Goal: Information Seeking & Learning: Learn about a topic

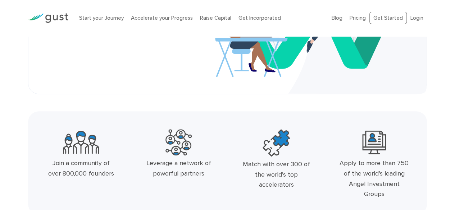
scroll to position [129, 0]
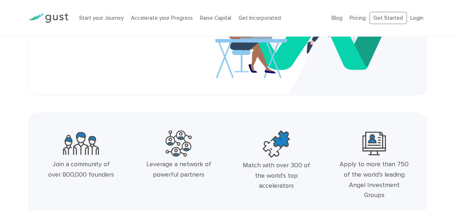
click at [194, 58] on div "Startup Smarter The best place to start, grow, and fund your venture. Get Start…" at bounding box center [227, 1] width 373 height 152
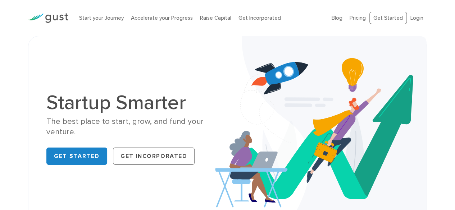
click at [149, 105] on h1 "Startup Smarter" at bounding box center [133, 103] width 175 height 20
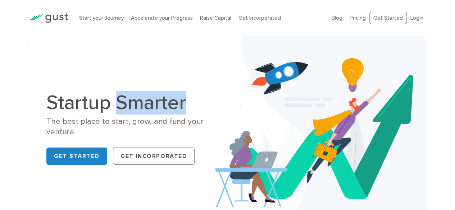
drag, startPoint x: 149, startPoint y: 105, endPoint x: 161, endPoint y: 100, distance: 12.6
click at [149, 105] on h1 "Startup Smarter" at bounding box center [133, 103] width 175 height 20
click at [225, 69] on img at bounding box center [320, 130] width 211 height 188
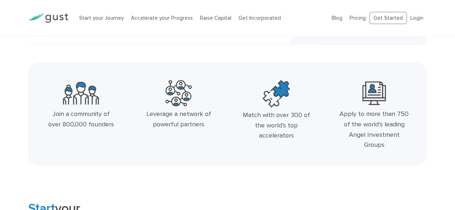
scroll to position [395, 0]
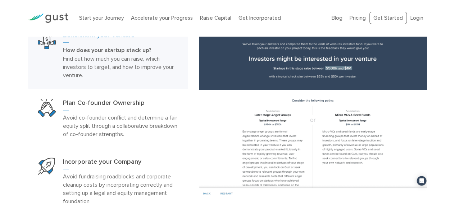
click at [193, 63] on div at bounding box center [312, 111] width 239 height 175
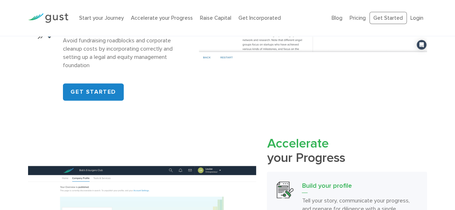
scroll to position [647, 0]
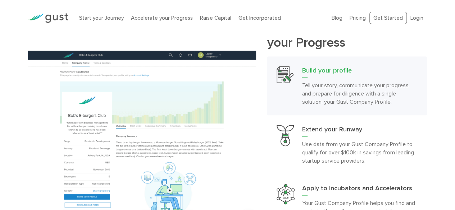
click at [271, 46] on h2 "Accelerate your Progress" at bounding box center [347, 35] width 160 height 28
click at [325, 40] on h2 "Accelerate your Progress" at bounding box center [347, 35] width 160 height 28
click at [325, 39] on h2 "Accelerate your Progress" at bounding box center [347, 35] width 160 height 28
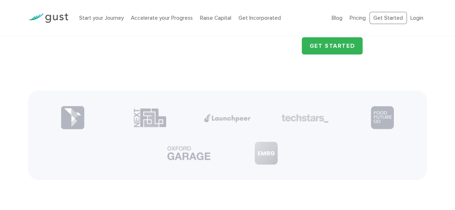
scroll to position [848, 0]
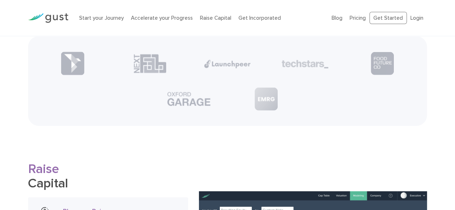
scroll to position [992, 0]
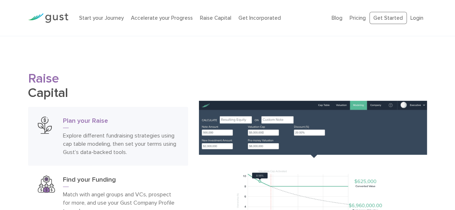
click at [44, 92] on h2 "Raise Capital" at bounding box center [108, 86] width 160 height 28
click at [50, 77] on span "Raise" at bounding box center [43, 78] width 31 height 15
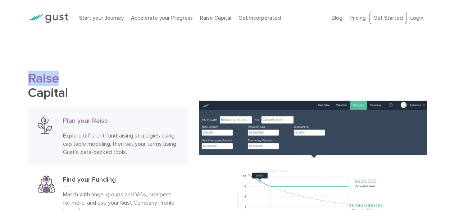
click at [55, 93] on h2 "Raise Capital" at bounding box center [108, 86] width 160 height 28
click at [43, 82] on span "Raise" at bounding box center [43, 78] width 31 height 15
click at [28, 78] on span "Raise" at bounding box center [43, 78] width 31 height 15
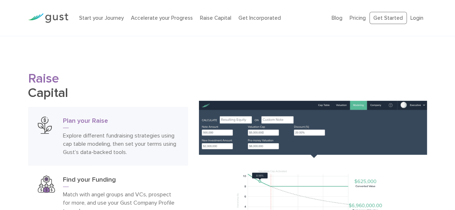
drag, startPoint x: 28, startPoint y: 77, endPoint x: 78, endPoint y: 90, distance: 51.7
click at [78, 90] on h2 "Raise Capital" at bounding box center [108, 86] width 160 height 28
drag, startPoint x: 73, startPoint y: 91, endPoint x: 7, endPoint y: 78, distance: 67.3
click at [7, 78] on div "Raise Capital Plan your Raise Explore different fundraising strategies using ca…" at bounding box center [227, 189] width 455 height 234
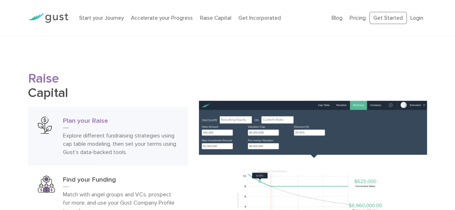
drag, startPoint x: 27, startPoint y: 74, endPoint x: 73, endPoint y: 89, distance: 48.5
click at [73, 89] on div "Raise Capital Plan your Raise Explore different fundraising strategies using ca…" at bounding box center [108, 189] width 170 height 234
click at [95, 87] on h2 "Raise Capital" at bounding box center [108, 86] width 160 height 28
drag, startPoint x: 29, startPoint y: 77, endPoint x: 99, endPoint y: 93, distance: 71.1
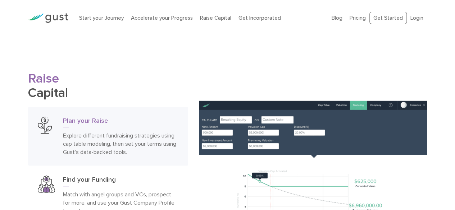
click at [99, 93] on h2 "Raise Capital" at bounding box center [108, 86] width 160 height 28
click at [119, 80] on h2 "Raise Capital" at bounding box center [108, 86] width 160 height 28
click at [46, 84] on span "Raise" at bounding box center [43, 78] width 31 height 15
click at [57, 78] on span "Raise" at bounding box center [43, 78] width 31 height 15
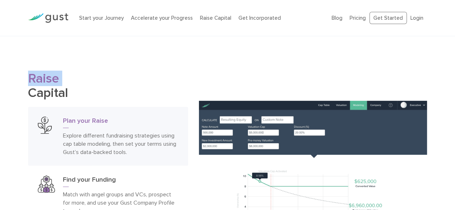
drag, startPoint x: 28, startPoint y: 75, endPoint x: 73, endPoint y: 93, distance: 48.4
click at [73, 93] on h2 "Raise Capital" at bounding box center [108, 86] width 160 height 28
click at [105, 82] on h2 "Raise Capital" at bounding box center [108, 86] width 160 height 28
drag, startPoint x: 72, startPoint y: 92, endPoint x: 24, endPoint y: 75, distance: 50.0
click at [24, 75] on div "Raise Capital Plan your Raise Explore different fundraising strategies using ca…" at bounding box center [108, 189] width 170 height 234
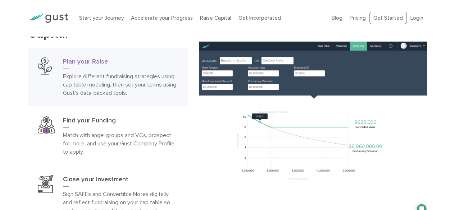
scroll to position [1064, 0]
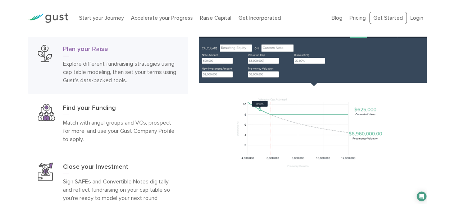
click at [9, 84] on div "Raise Capital Plan your Raise Explore different fundraising strategies using ca…" at bounding box center [227, 117] width 455 height 234
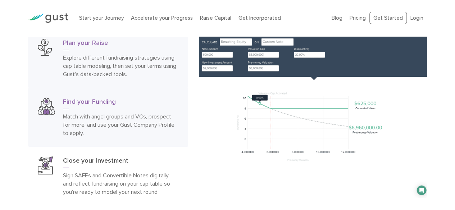
scroll to position [1243, 0]
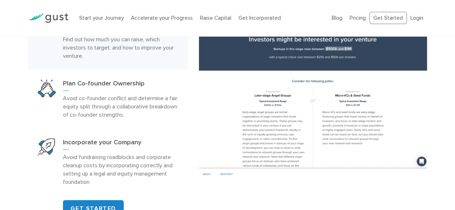
scroll to position [309, 0]
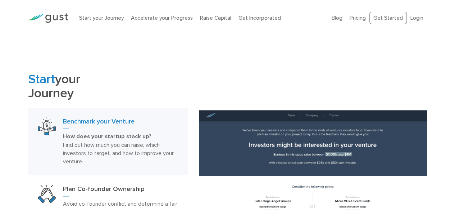
click at [75, 86] on h2 "Start your Journey" at bounding box center [108, 86] width 160 height 28
click at [207, 73] on div "Start your Journey Benchmark your Venture How does your startup stack up? Find …" at bounding box center [227, 197] width 409 height 251
click at [205, 78] on div "Start your Journey Benchmark your Venture How does your startup stack up? Find …" at bounding box center [227, 197] width 409 height 251
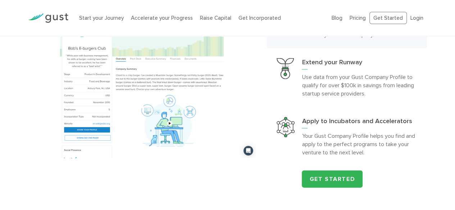
scroll to position [812, 0]
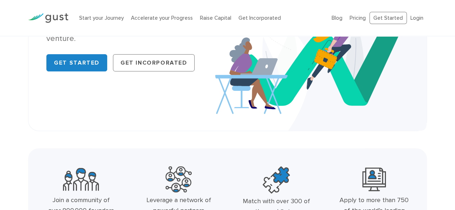
click at [118, 115] on div "Startup Smarter The best place to start, grow, and fund your venture. Get Start…" at bounding box center [227, 37] width 399 height 189
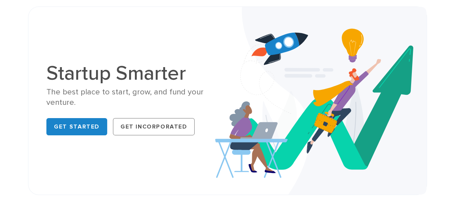
scroll to position [0, 0]
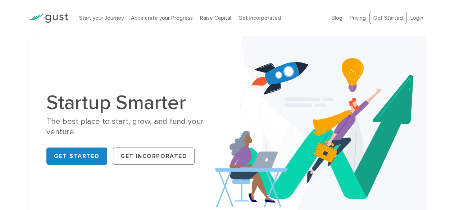
click at [134, 113] on h1 "Startup Smarter" at bounding box center [133, 103] width 175 height 20
click at [164, 97] on h1 "Startup Smarter" at bounding box center [133, 103] width 175 height 20
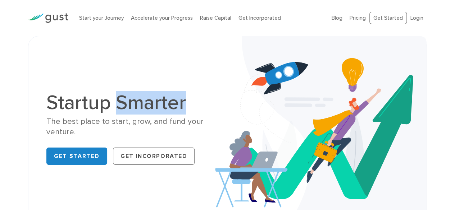
click at [164, 97] on h1 "Startup Smarter" at bounding box center [133, 103] width 175 height 20
click at [211, 86] on div "Startup Smarter The best place to start, grow, and fund your venture. Get Start…" at bounding box center [227, 130] width 373 height 152
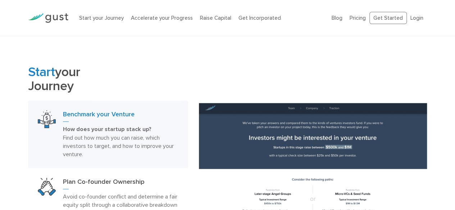
scroll to position [331, 0]
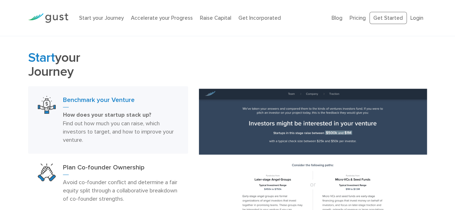
click at [73, 73] on h2 "Start your Journey" at bounding box center [108, 65] width 160 height 28
click at [81, 55] on h2 "Start your Journey" at bounding box center [108, 65] width 160 height 28
click at [224, 52] on div "Start your Journey Benchmark your Venture How does your startup stack up? Find …" at bounding box center [227, 176] width 409 height 251
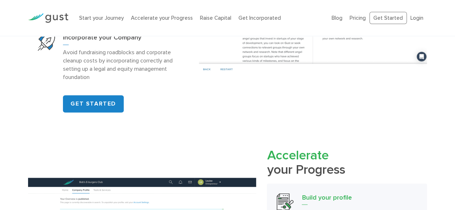
scroll to position [546, 0]
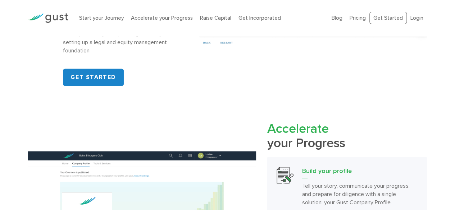
click at [275, 123] on span "Accelerate" at bounding box center [297, 128] width 61 height 15
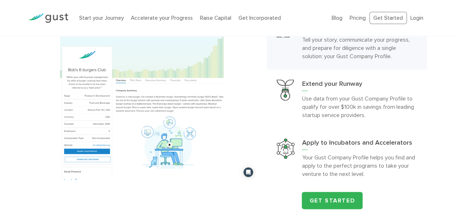
scroll to position [762, 0]
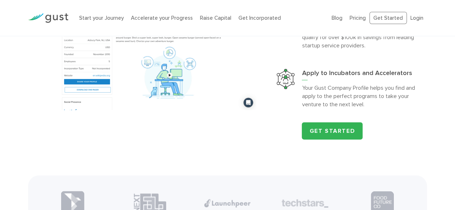
click at [238, 126] on div "Accelerate your Progress Build your profile Tell your story, communicate your p…" at bounding box center [227, 23] width 409 height 234
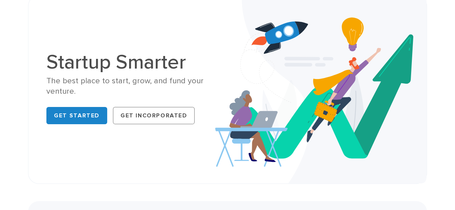
scroll to position [0, 0]
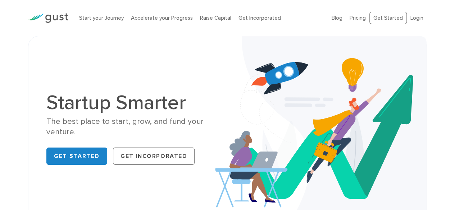
click at [152, 97] on h1 "Startup Smarter" at bounding box center [133, 103] width 175 height 20
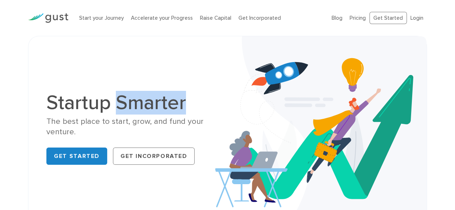
click at [152, 97] on h1 "Startup Smarter" at bounding box center [133, 103] width 175 height 20
click at [234, 74] on img at bounding box center [320, 130] width 211 height 188
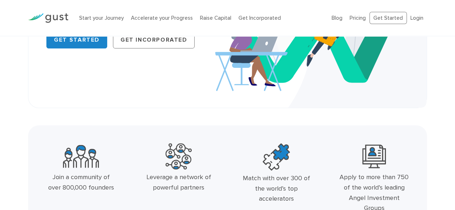
scroll to position [144, 0]
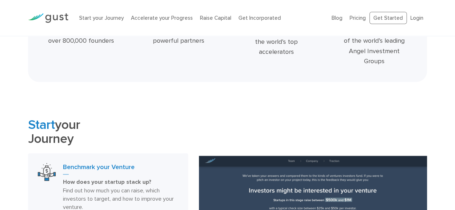
scroll to position [323, 0]
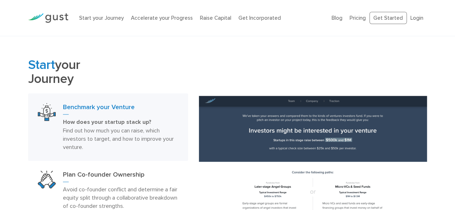
click at [66, 82] on h2 "Start your Journey" at bounding box center [108, 72] width 160 height 28
click at [78, 68] on h2 "Start your Journey" at bounding box center [108, 72] width 160 height 28
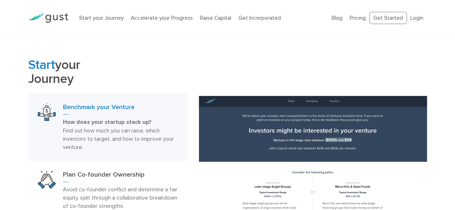
click at [203, 58] on div "Start your Journey Benchmark your Venture How does your startup stack up? Find …" at bounding box center [227, 183] width 409 height 251
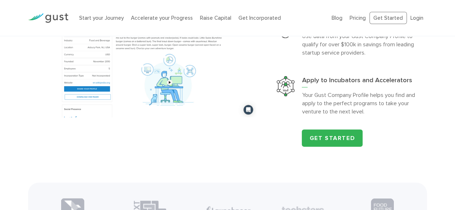
scroll to position [769, 0]
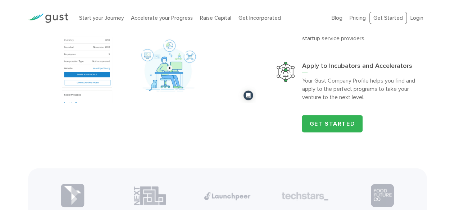
click at [210, 109] on div "Accelerate your Progress Build your profile Tell your story, communicate your p…" at bounding box center [227, 16] width 409 height 234
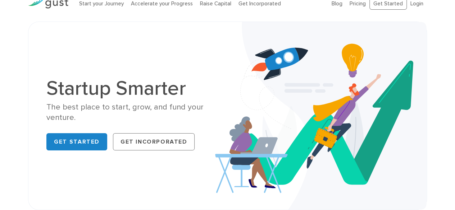
scroll to position [0, 0]
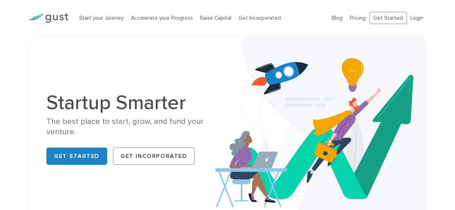
click at [156, 116] on div "Startup Smarter The best place to start, grow, and fund your venture. Get Start…" at bounding box center [133, 130] width 175 height 75
click at [174, 105] on h1 "Startup Smarter" at bounding box center [133, 103] width 175 height 20
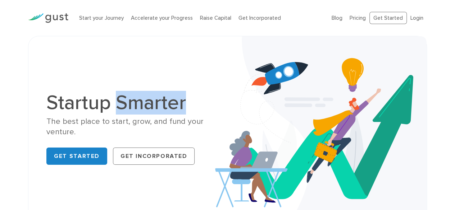
click at [174, 105] on h1 "Startup Smarter" at bounding box center [133, 103] width 175 height 20
click at [219, 104] on h1 "Startup Smarter" at bounding box center [133, 103] width 175 height 20
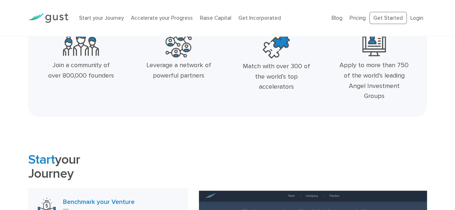
scroll to position [230, 0]
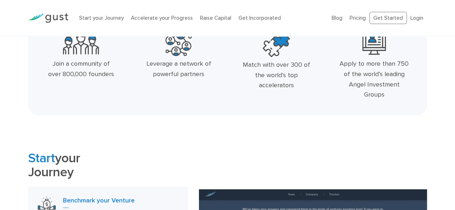
click at [184, 68] on div "Leverage a network of powerful partners" at bounding box center [178, 69] width 69 height 21
click at [207, 66] on div "Leverage a network of powerful partners" at bounding box center [178, 69] width 69 height 21
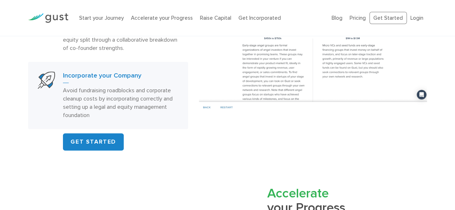
scroll to position [661, 0]
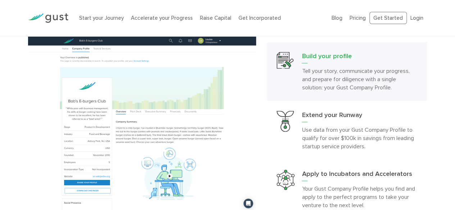
click at [265, 110] on div "Accelerate your Progress Build your profile Tell your story, communicate your p…" at bounding box center [346, 124] width 170 height 234
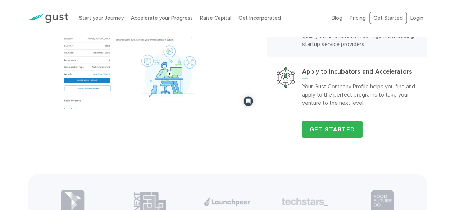
scroll to position [805, 0]
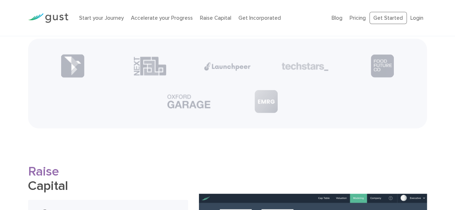
scroll to position [1057, 0]
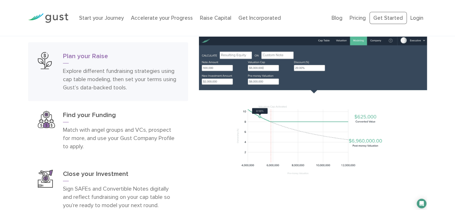
click at [10, 71] on div "Raise Capital Plan your Raise Explore different fundraising strategies using ca…" at bounding box center [227, 124] width 455 height 234
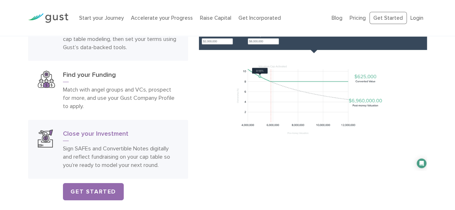
scroll to position [1272, 0]
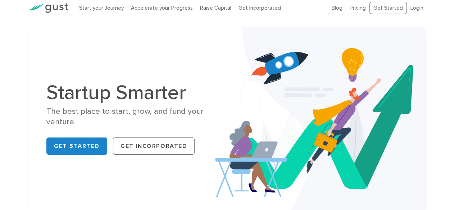
scroll to position [0, 0]
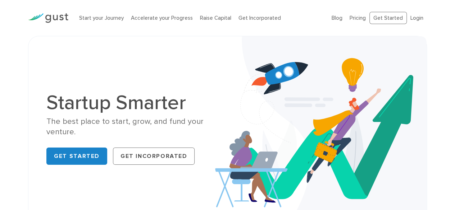
click at [171, 93] on h1 "Startup Smarter" at bounding box center [133, 103] width 175 height 20
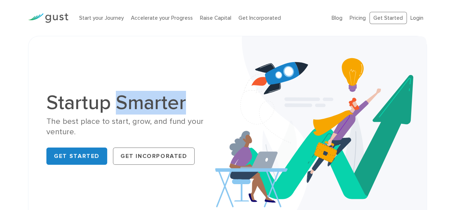
click at [171, 93] on h1 "Startup Smarter" at bounding box center [133, 103] width 175 height 20
click at [204, 74] on div "Startup Smarter The best place to start, grow, and fund your venture. Get Start…" at bounding box center [227, 130] width 373 height 152
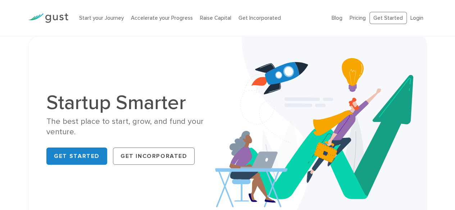
scroll to position [144, 0]
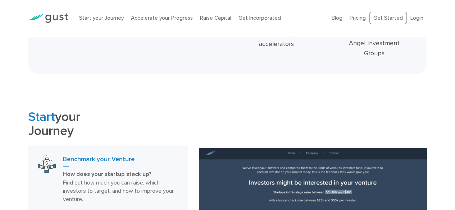
scroll to position [273, 0]
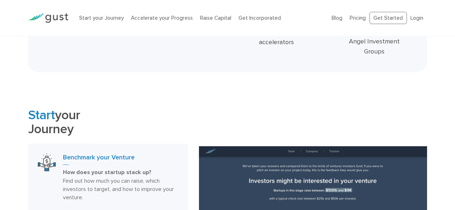
click at [45, 111] on span "Start" at bounding box center [41, 114] width 27 height 15
click at [132, 108] on h2 "Start your Journey" at bounding box center [108, 122] width 160 height 28
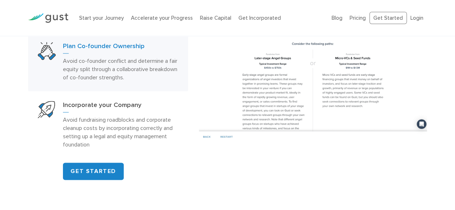
scroll to position [453, 0]
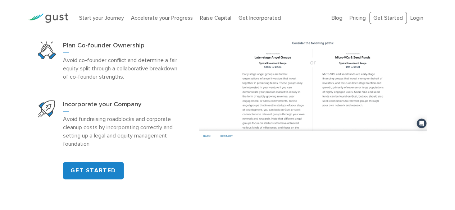
click at [200, 158] on div "Start your Journey Benchmark your Venture How does your startup stack up? Find …" at bounding box center [227, 53] width 409 height 251
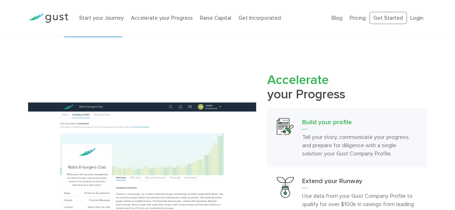
scroll to position [632, 0]
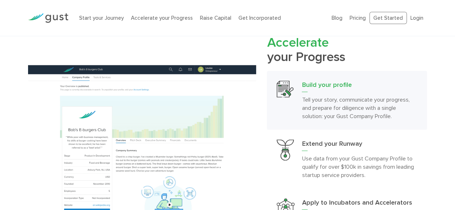
click at [266, 87] on div "Accelerate your Progress Build your profile Tell your story, communicate your p…" at bounding box center [346, 153] width 170 height 234
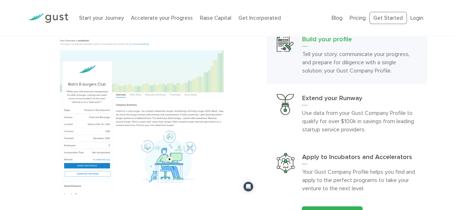
scroll to position [884, 0]
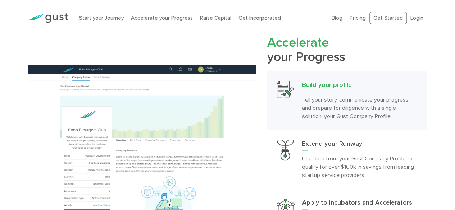
scroll to position [417, 0]
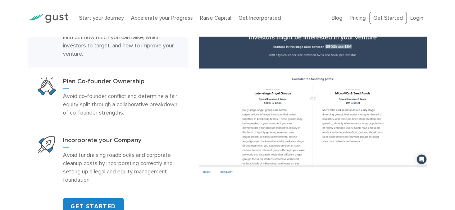
click at [24, 76] on div "Start your Journey Benchmark your Venture How does your startup stack up? Find …" at bounding box center [108, 89] width 170 height 251
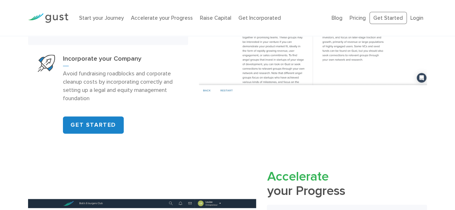
scroll to position [597, 0]
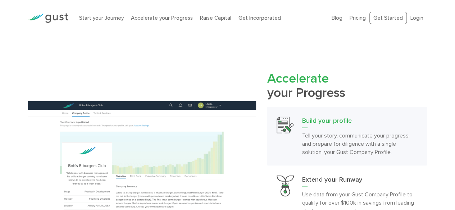
click at [277, 91] on h2 "Accelerate your Progress" at bounding box center [347, 86] width 160 height 28
click at [300, 80] on span "Accelerate" at bounding box center [297, 78] width 61 height 15
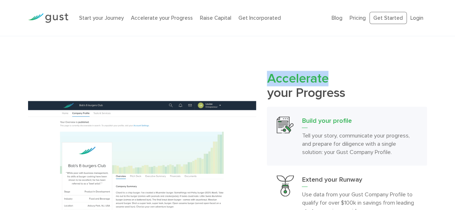
click at [300, 80] on span "Accelerate" at bounding box center [297, 78] width 61 height 15
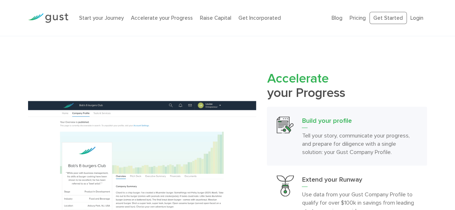
click at [313, 89] on h2 "Accelerate your Progress" at bounding box center [347, 86] width 160 height 28
click at [281, 82] on span "Accelerate" at bounding box center [297, 78] width 61 height 15
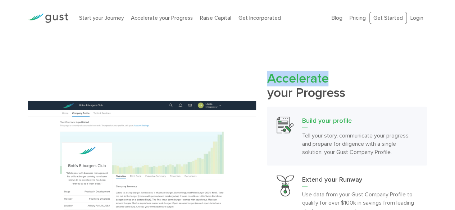
click at [281, 82] on span "Accelerate" at bounding box center [297, 78] width 61 height 15
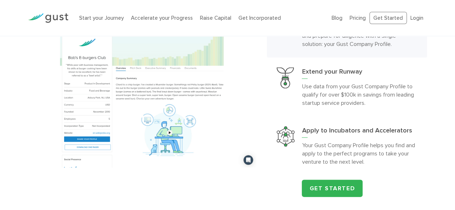
scroll to position [776, 0]
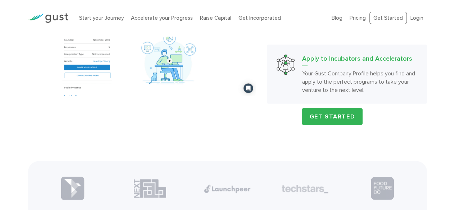
click at [268, 92] on link "Apply to Incubators and Accelerators Your Gust Company Profile helps you find a…" at bounding box center [347, 74] width 160 height 59
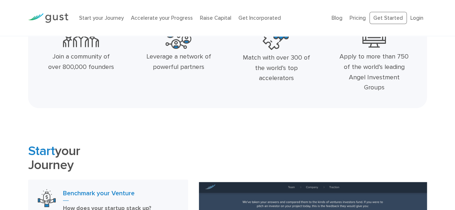
scroll to position [22, 0]
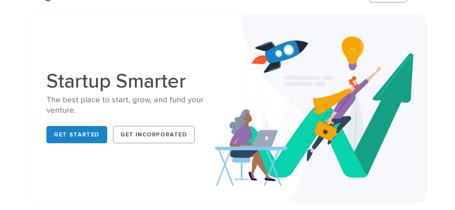
click at [178, 84] on h1 "Startup Smarter" at bounding box center [133, 81] width 175 height 20
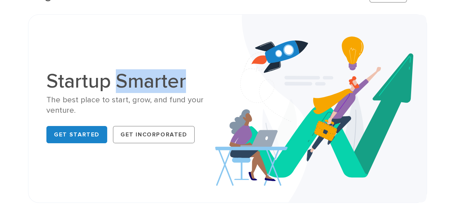
click at [177, 84] on h1 "Startup Smarter" at bounding box center [133, 81] width 175 height 20
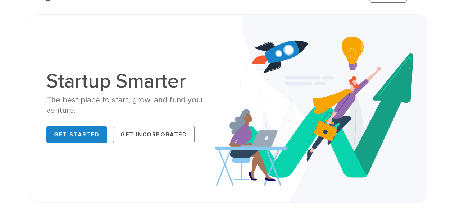
click at [176, 107] on div "The best place to start, grow, and fund your venture." at bounding box center [133, 105] width 175 height 21
click at [166, 101] on div "The best place to start, grow, and fund your venture." at bounding box center [133, 105] width 175 height 21
click at [137, 100] on div "The best place to start, grow, and fund your venture." at bounding box center [133, 105] width 175 height 21
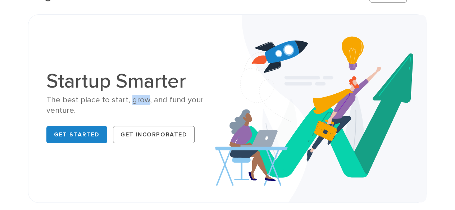
click at [137, 100] on div "The best place to start, grow, and fund your venture." at bounding box center [133, 105] width 175 height 21
click at [101, 88] on h1 "Startup Smarter" at bounding box center [133, 81] width 175 height 20
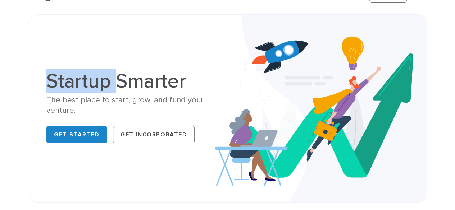
click at [101, 88] on h1 "Startup Smarter" at bounding box center [133, 81] width 175 height 20
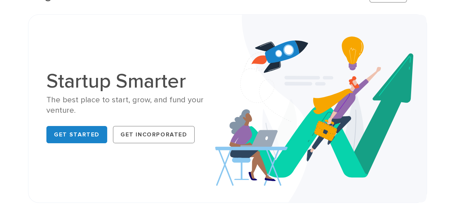
click at [182, 64] on div "Startup Smarter The best place to start, grow, and fund your venture. Get Start…" at bounding box center [227, 109] width 373 height 152
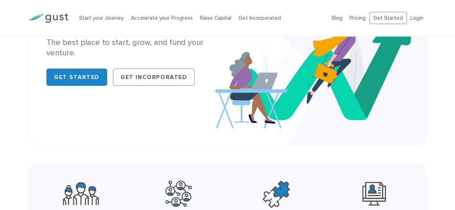
scroll to position [93, 0]
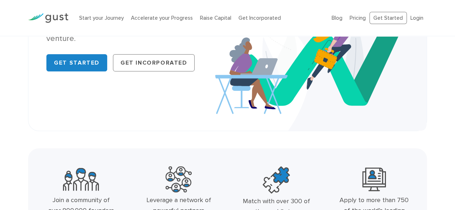
click at [60, 40] on div "The best place to start, grow, and fund your venture." at bounding box center [133, 33] width 175 height 21
click at [105, 97] on div "Startup Smarter The best place to start, grow, and fund your venture. Get Start…" at bounding box center [227, 37] width 373 height 152
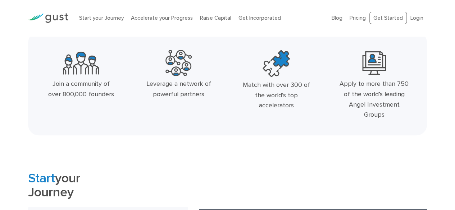
scroll to position [273, 0]
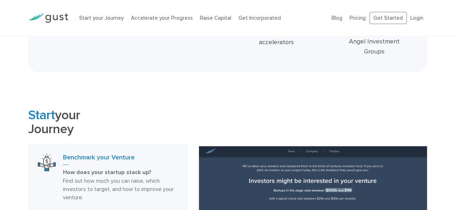
click at [54, 125] on h2 "Start your Journey" at bounding box center [108, 122] width 160 height 28
click at [67, 116] on h2 "Start your Journey" at bounding box center [108, 122] width 160 height 28
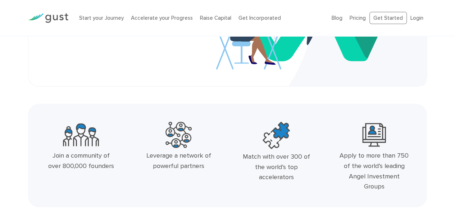
scroll to position [0, 0]
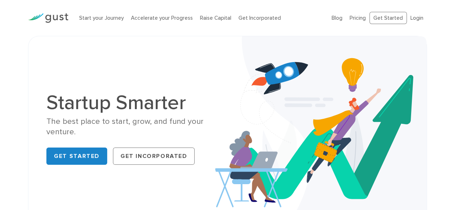
click at [155, 102] on h1 "Startup Smarter" at bounding box center [133, 103] width 175 height 20
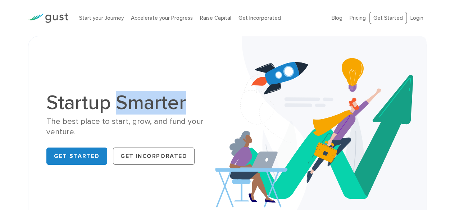
click at [155, 102] on h1 "Startup Smarter" at bounding box center [133, 103] width 175 height 20
click at [204, 88] on div "Startup Smarter The best place to start, grow, and fund your venture. Get Start…" at bounding box center [227, 130] width 373 height 152
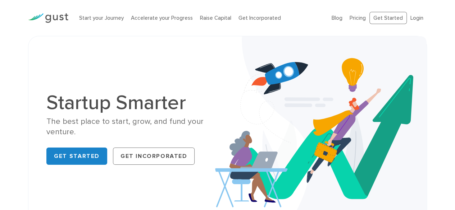
click at [174, 120] on div "The best place to start, grow, and fund your venture." at bounding box center [133, 126] width 175 height 21
click at [124, 100] on h1 "Startup Smarter" at bounding box center [133, 103] width 175 height 20
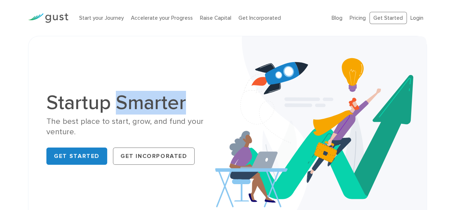
click at [124, 100] on h1 "Startup Smarter" at bounding box center [133, 103] width 175 height 20
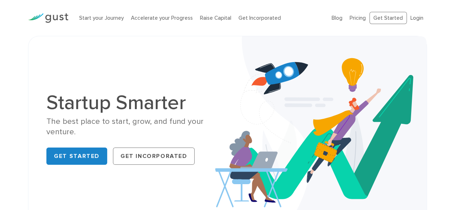
click at [80, 100] on h1 "Startup Smarter" at bounding box center [133, 103] width 175 height 20
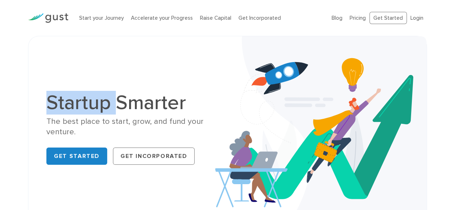
click at [80, 100] on h1 "Startup Smarter" at bounding box center [133, 103] width 175 height 20
click at [110, 99] on h1 "Startup Smarter" at bounding box center [133, 103] width 175 height 20
drag, startPoint x: 110, startPoint y: 99, endPoint x: 39, endPoint y: 102, distance: 71.2
click at [39, 102] on div "Startup Smarter The best place to start, grow, and fund your venture. Get Start…" at bounding box center [227, 130] width 399 height 189
click at [77, 101] on h1 "Startup Smarter" at bounding box center [133, 103] width 175 height 20
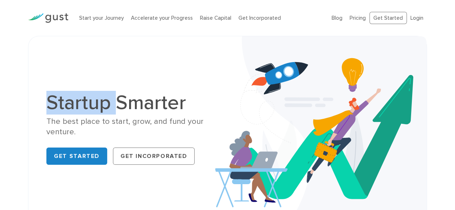
click at [77, 101] on h1 "Startup Smarter" at bounding box center [133, 103] width 175 height 20
click at [120, 96] on h1 "Startup Smarter" at bounding box center [133, 103] width 175 height 20
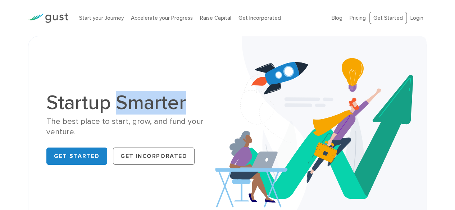
click at [120, 96] on h1 "Startup Smarter" at bounding box center [133, 103] width 175 height 20
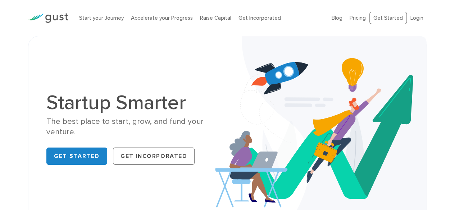
click at [112, 123] on div "The best place to start, grow, and fund your venture." at bounding box center [133, 126] width 175 height 21
click at [153, 122] on div "The best place to start, grow, and fund your venture." at bounding box center [133, 126] width 175 height 21
click at [172, 120] on div "The best place to start, grow, and fund your venture." at bounding box center [133, 126] width 175 height 21
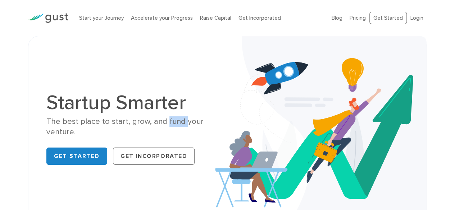
click at [172, 120] on div "The best place to start, grow, and fund your venture." at bounding box center [133, 126] width 175 height 21
click at [222, 84] on img at bounding box center [320, 130] width 211 height 188
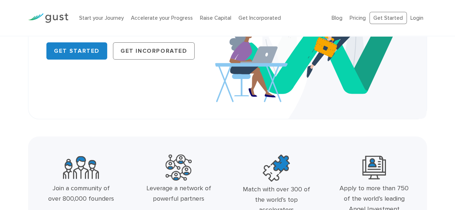
scroll to position [36, 0]
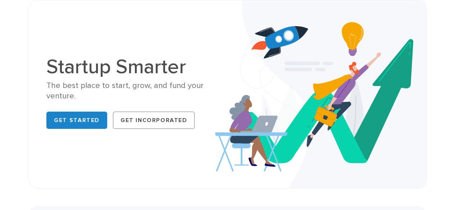
click at [190, 87] on div "The best place to start, grow, and fund your venture." at bounding box center [133, 90] width 175 height 21
click at [167, 65] on h1 "Startup Smarter" at bounding box center [133, 67] width 175 height 20
click at [167, 66] on h1 "Startup Smarter" at bounding box center [133, 67] width 175 height 20
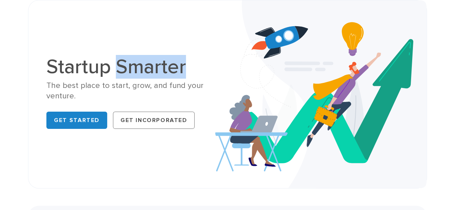
click at [206, 59] on h1 "Startup Smarter" at bounding box center [133, 67] width 175 height 20
click at [190, 86] on div "The best place to start, grow, and fund your venture." at bounding box center [133, 90] width 175 height 21
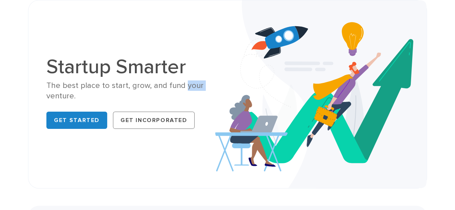
click at [190, 86] on div "The best place to start, grow, and fund your venture." at bounding box center [133, 90] width 175 height 21
click at [173, 83] on div "The best place to start, grow, and fund your venture." at bounding box center [133, 90] width 175 height 21
click at [197, 72] on h1 "Startup Smarter" at bounding box center [133, 67] width 175 height 20
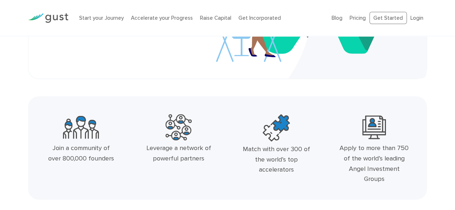
scroll to position [216, 0]
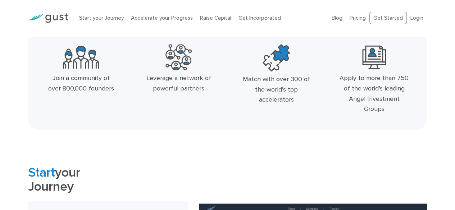
click at [193, 80] on div "Leverage a network of powerful partners" at bounding box center [178, 83] width 69 height 21
click at [189, 87] on div "Leverage a network of powerful partners" at bounding box center [178, 83] width 69 height 21
click at [165, 77] on div "Leverage a network of powerful partners" at bounding box center [178, 83] width 69 height 21
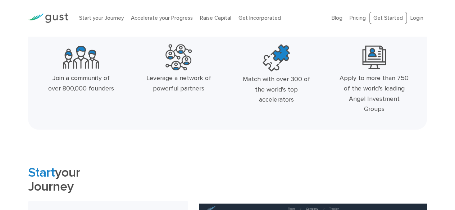
click at [165, 77] on div "Leverage a network of powerful partners" at bounding box center [178, 83] width 69 height 21
click at [158, 89] on div "Leverage a network of powerful partners" at bounding box center [178, 83] width 69 height 21
click at [77, 89] on div "Join a community of over 800,000 founders" at bounding box center [80, 83] width 69 height 21
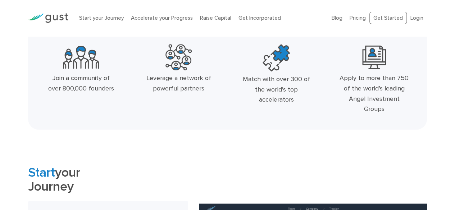
click at [57, 87] on div "Join a community of over 800,000 founders" at bounding box center [80, 83] width 69 height 21
click at [67, 78] on div "Join a community of over 800,000 founders" at bounding box center [80, 83] width 69 height 21
click at [97, 78] on div "Join a community of over 800,000 founders" at bounding box center [80, 83] width 69 height 21
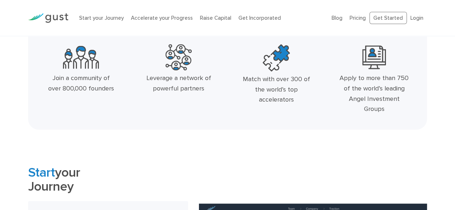
click at [117, 89] on div "Join a community of over 800,000 founders" at bounding box center [81, 80] width 98 height 79
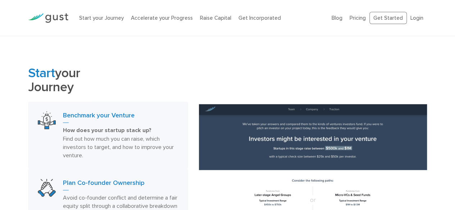
scroll to position [395, 0]
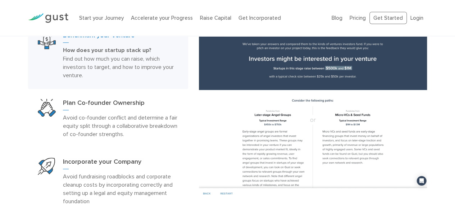
click at [195, 84] on div at bounding box center [312, 111] width 239 height 175
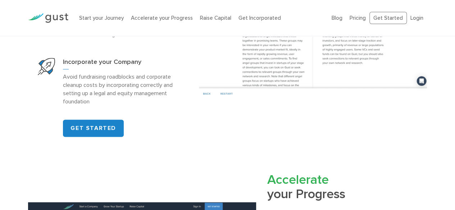
scroll to position [575, 0]
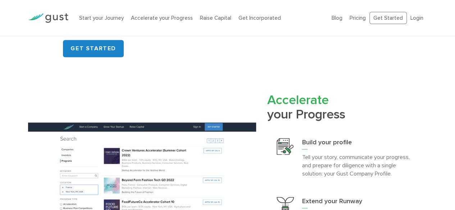
click at [268, 96] on span "Accelerate" at bounding box center [297, 99] width 61 height 15
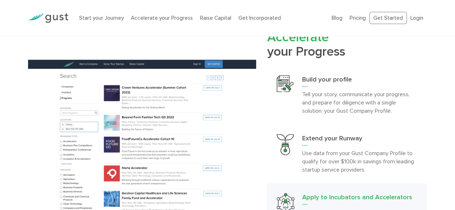
scroll to position [647, 0]
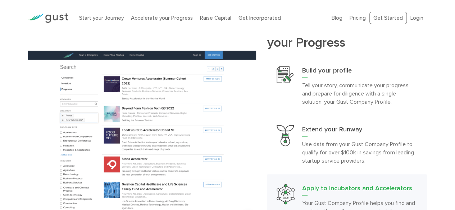
click at [3, 38] on div "Accelerate your Progress Build your profile Tell your story, communicate your p…" at bounding box center [227, 138] width 455 height 234
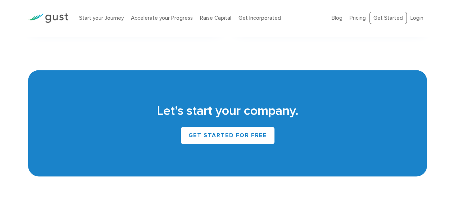
scroll to position [3297, 0]
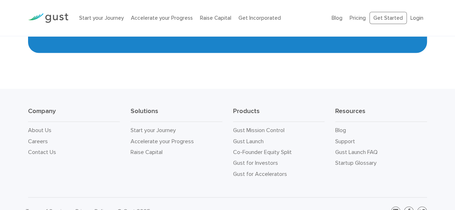
drag, startPoint x: 422, startPoint y: 207, endPoint x: 278, endPoint y: 46, distance: 216.4
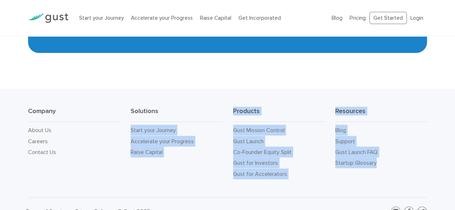
drag, startPoint x: 278, startPoint y: 46, endPoint x: 460, endPoint y: 151, distance: 210.0
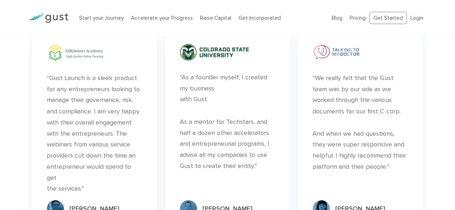
scroll to position [1944, 0]
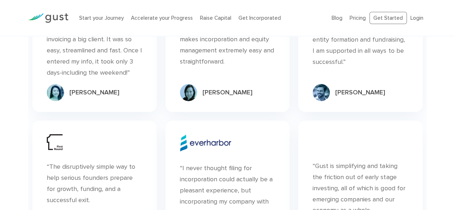
scroll to position [2678, 0]
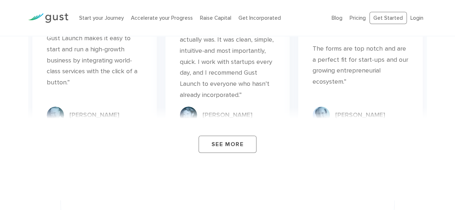
click at [415, 132] on div "See More" at bounding box center [227, 135] width 399 height 57
